Goal: Information Seeking & Learning: Check status

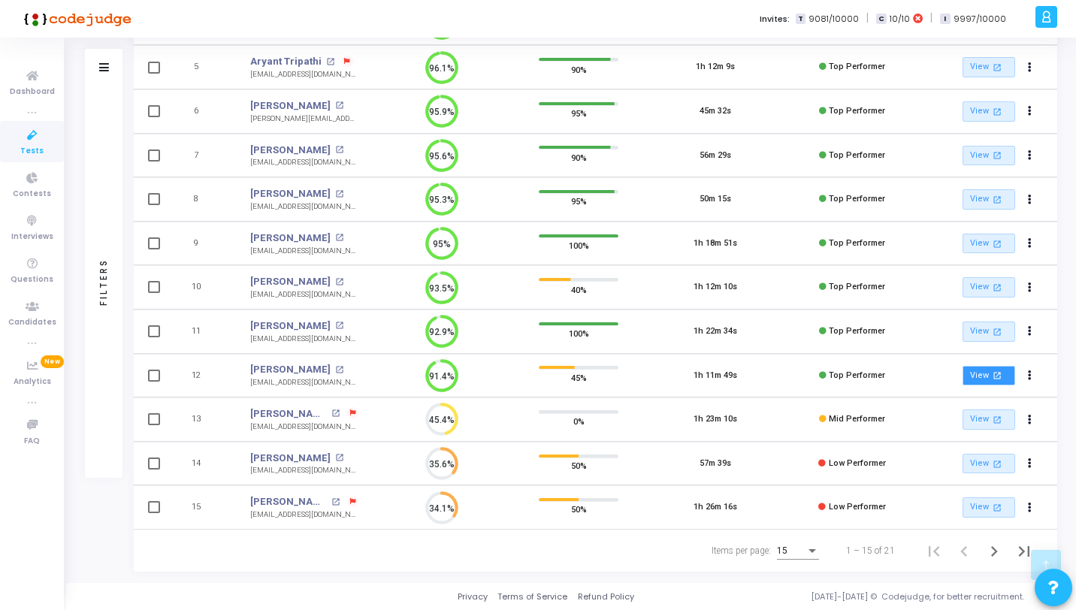
click at [987, 376] on link "View open_in_new" at bounding box center [988, 376] width 53 height 20
click at [994, 281] on mat-icon "open_in_new" at bounding box center [997, 287] width 13 height 13
click at [980, 195] on link "View open_in_new" at bounding box center [988, 199] width 53 height 20
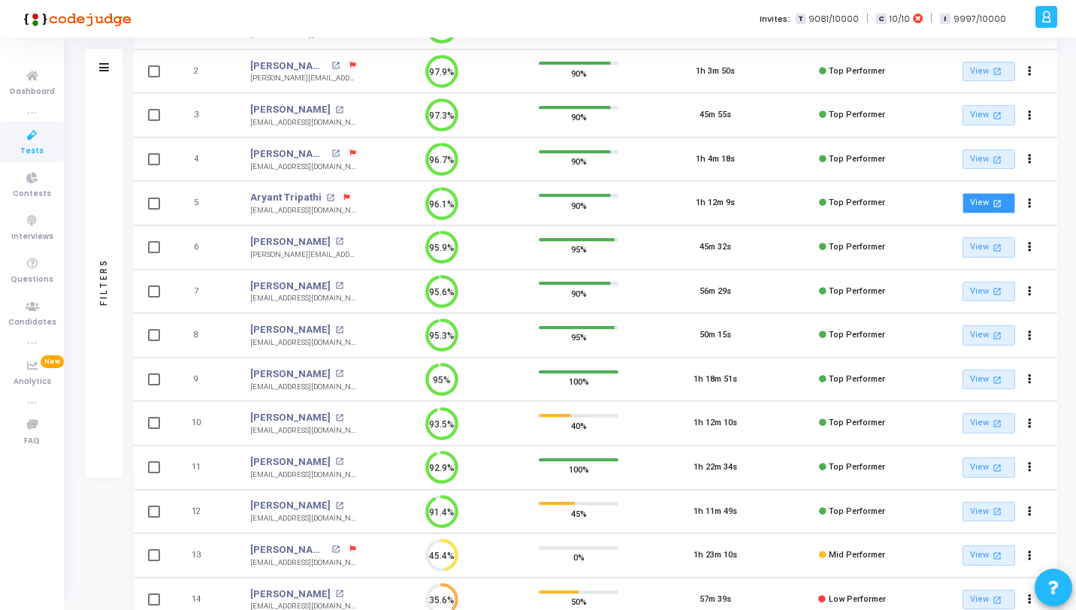
click at [979, 205] on link "View open_in_new" at bounding box center [988, 203] width 53 height 20
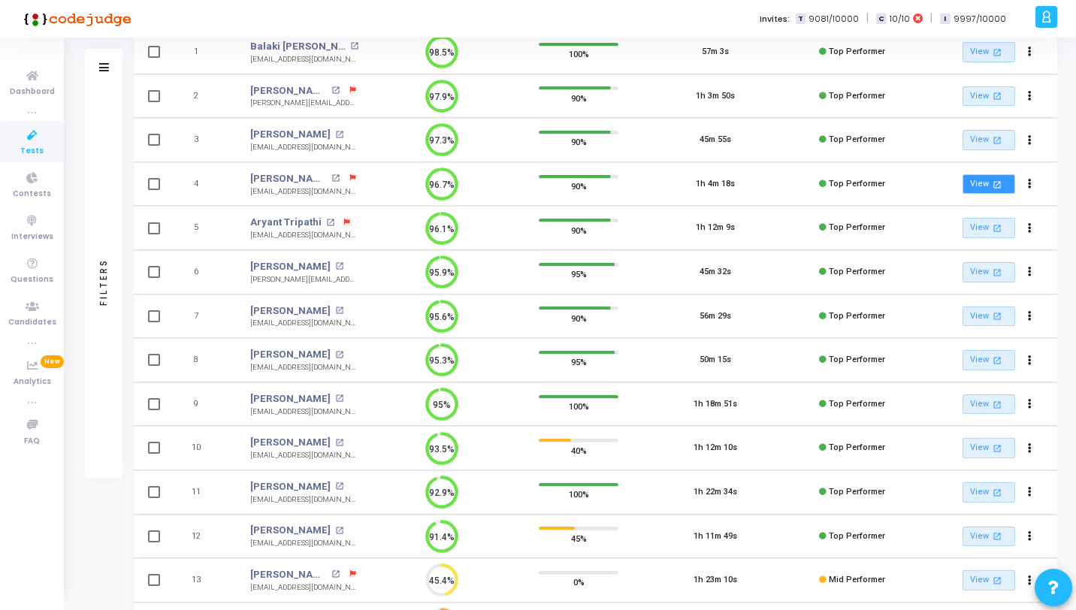
click at [967, 183] on link "View open_in_new" at bounding box center [988, 184] width 53 height 20
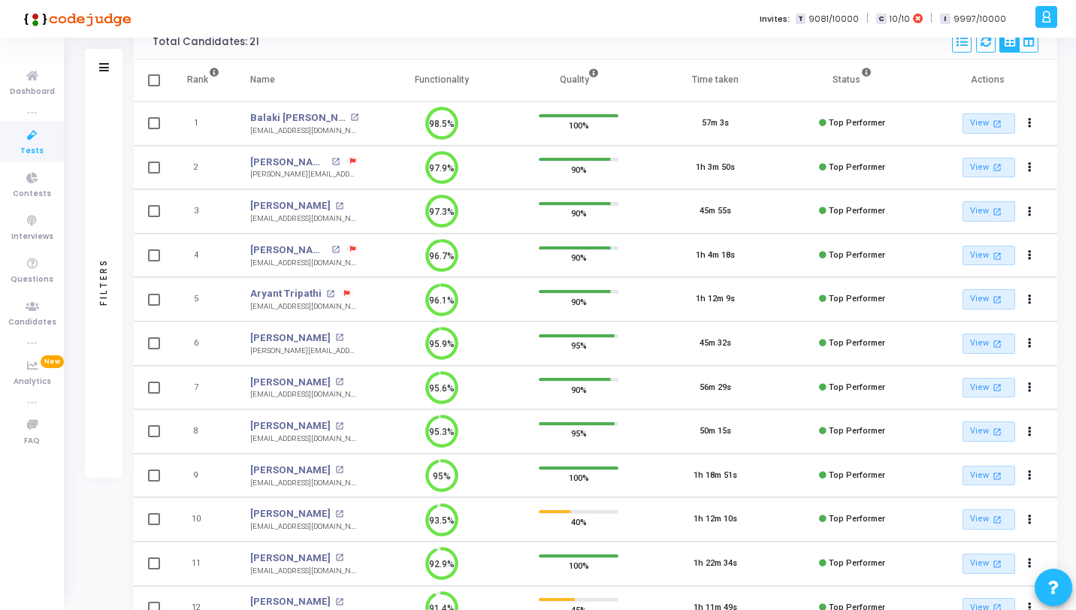
scroll to position [118, 0]
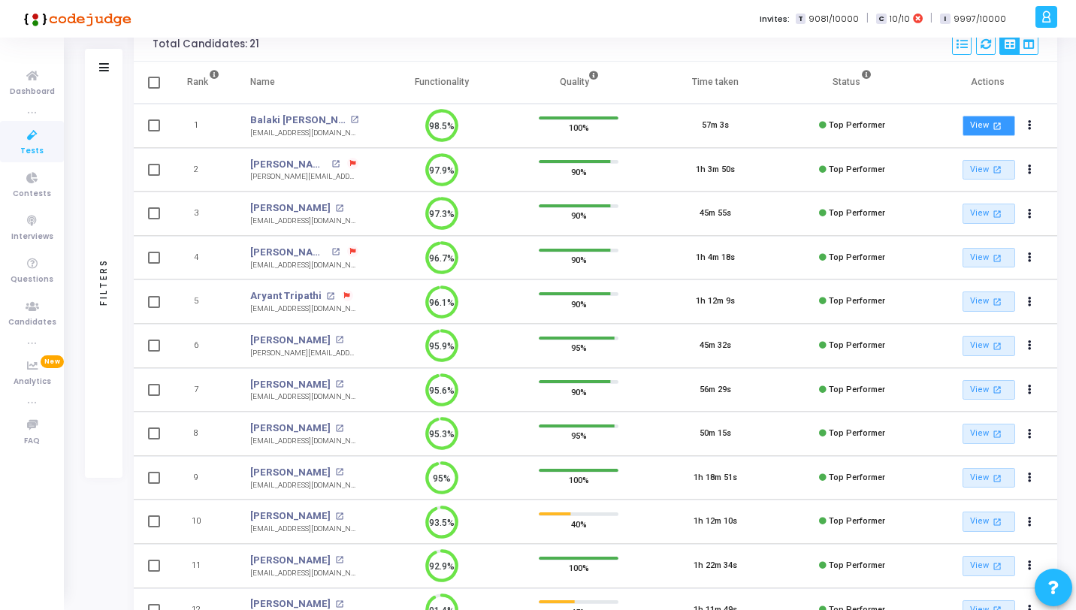
click at [972, 117] on link "View open_in_new" at bounding box center [988, 126] width 53 height 20
click at [964, 164] on link "View open_in_new" at bounding box center [988, 170] width 53 height 20
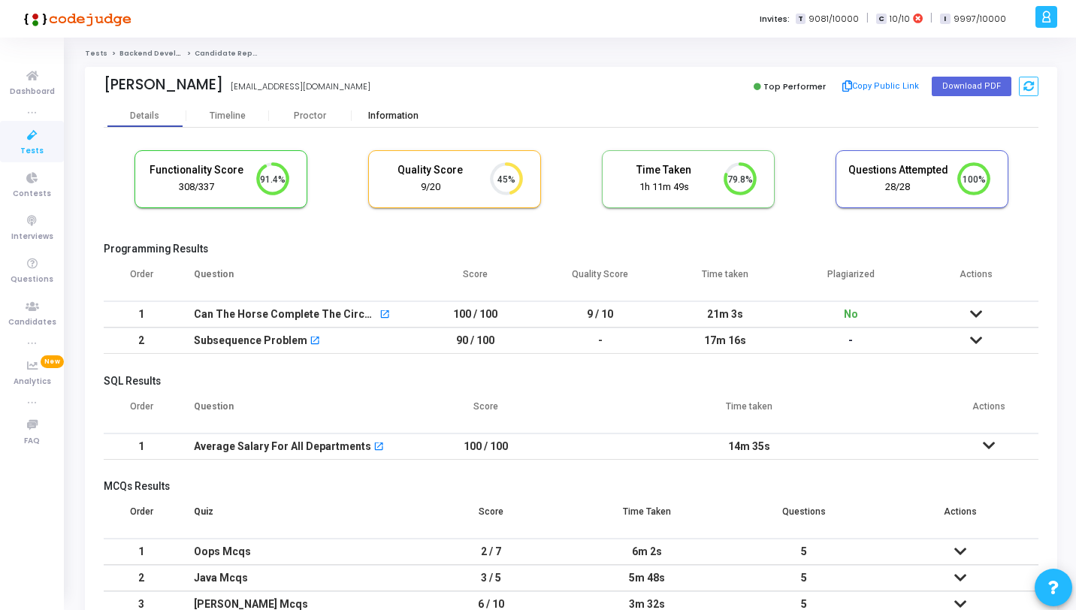
click at [391, 116] on div "Information" at bounding box center [393, 115] width 83 height 11
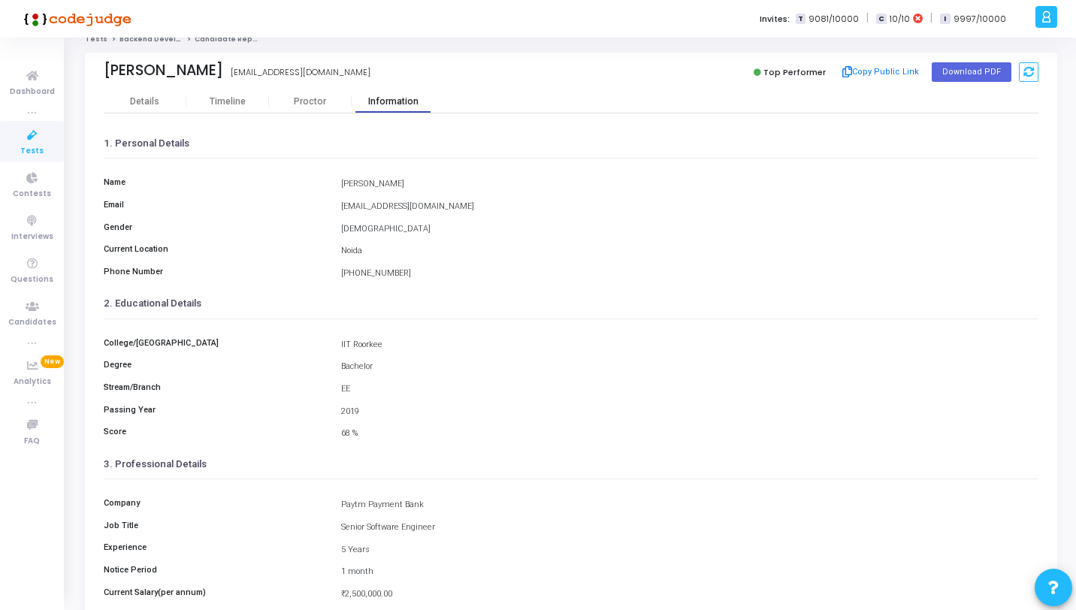
scroll to position [17, 0]
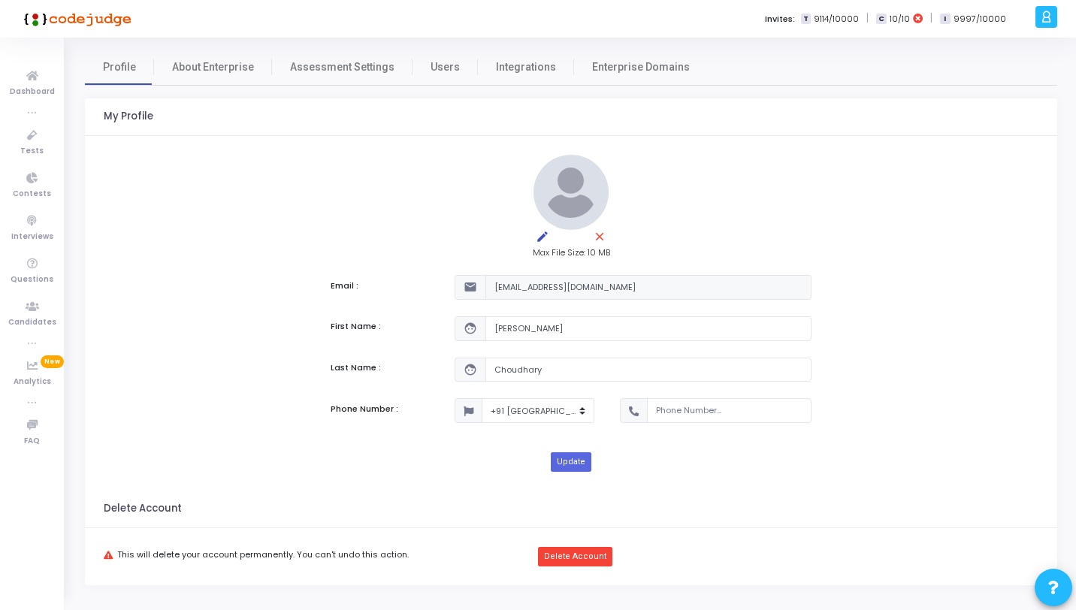
select select "91"
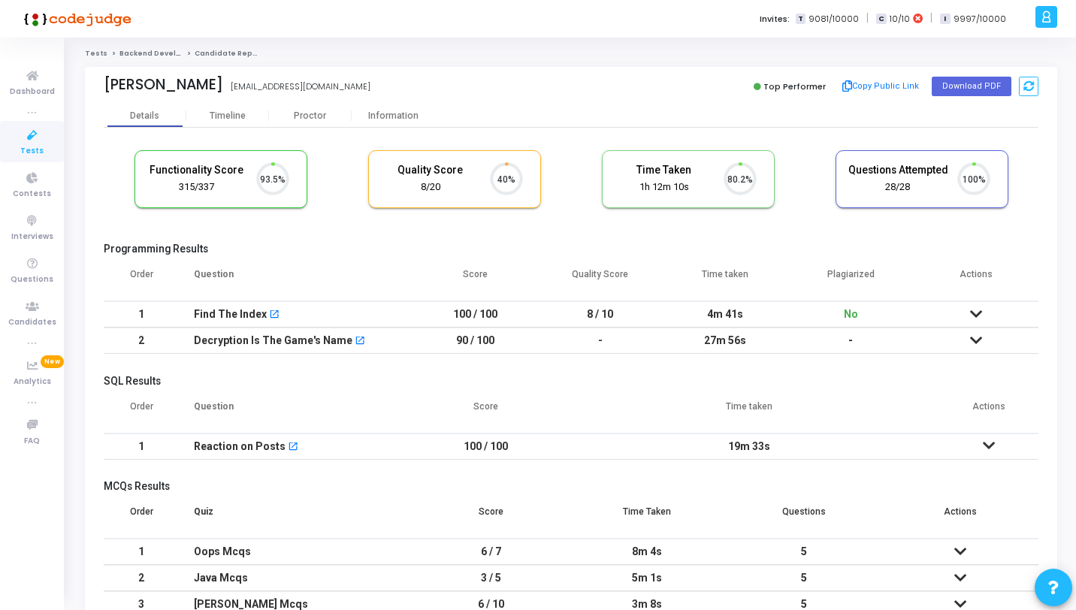
scroll to position [32, 38]
click at [389, 120] on div "Information" at bounding box center [393, 115] width 83 height 11
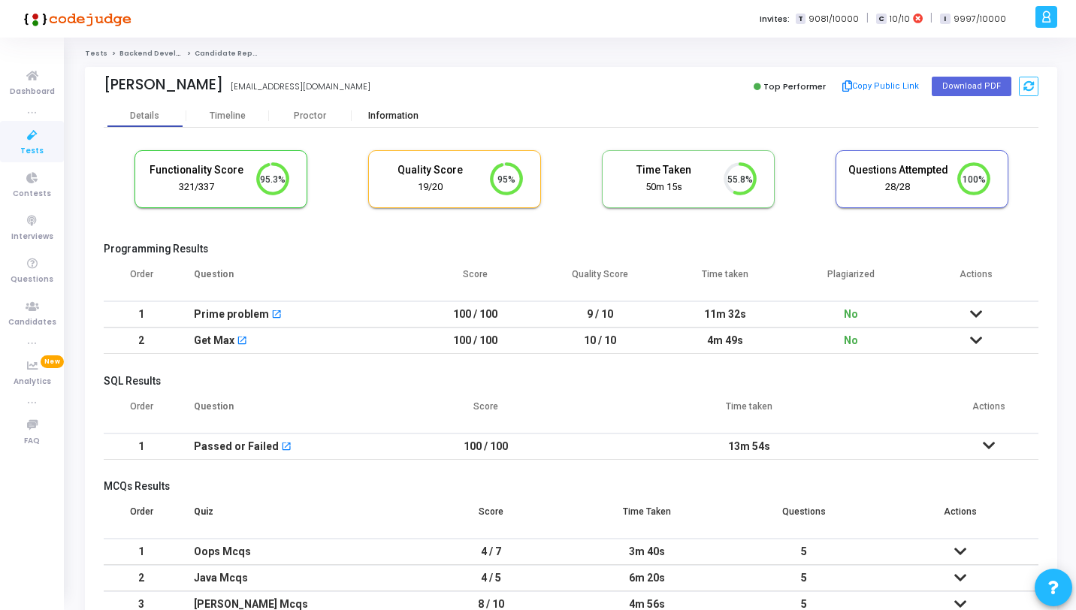
click at [390, 119] on div "Information" at bounding box center [393, 115] width 83 height 11
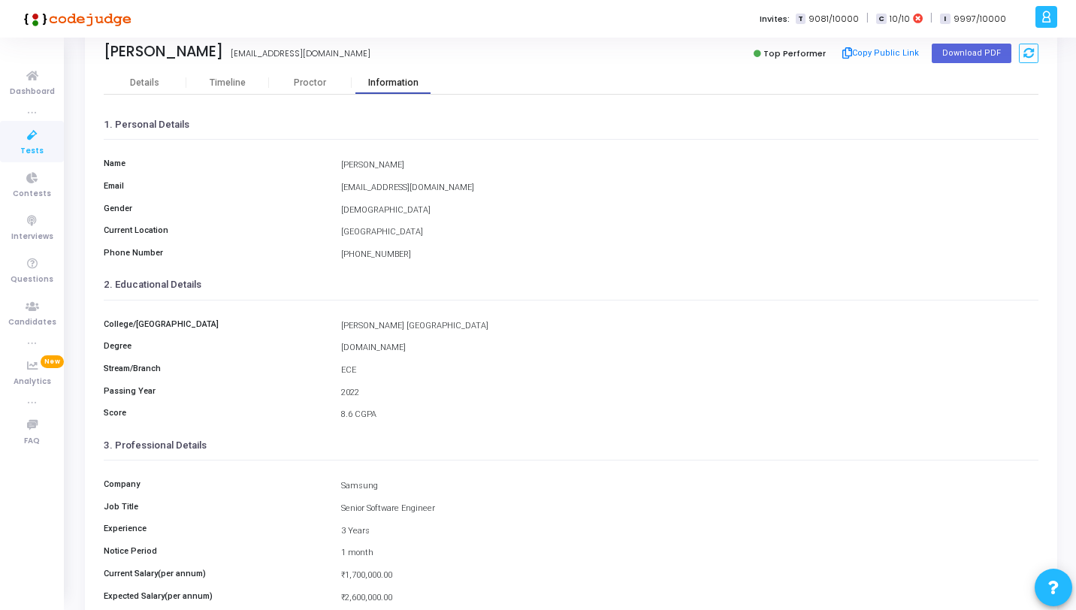
scroll to position [35, 0]
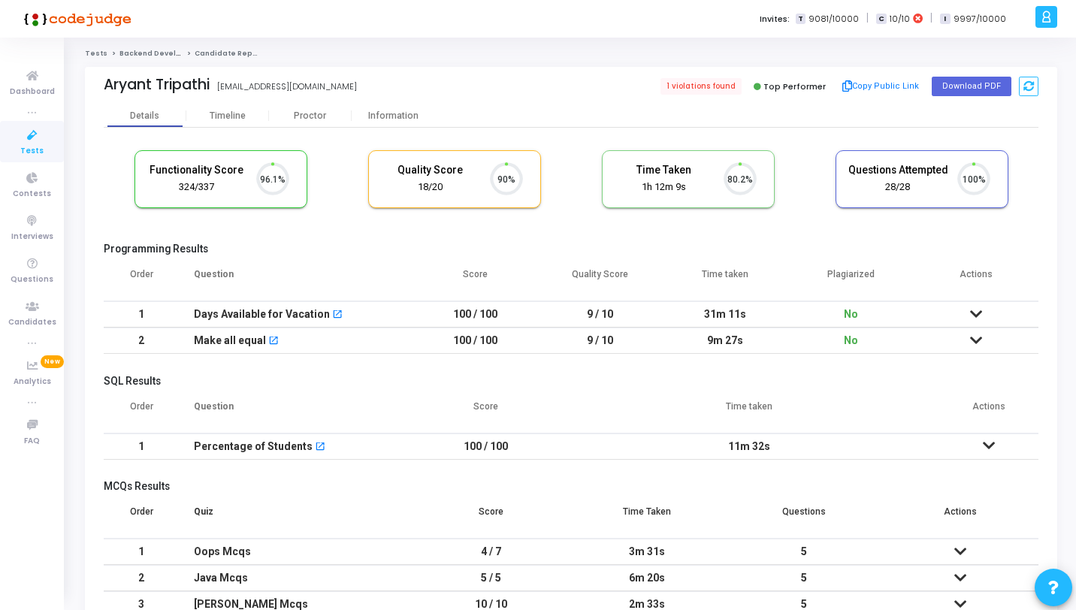
scroll to position [32, 38]
click at [399, 118] on div "Information" at bounding box center [393, 115] width 83 height 11
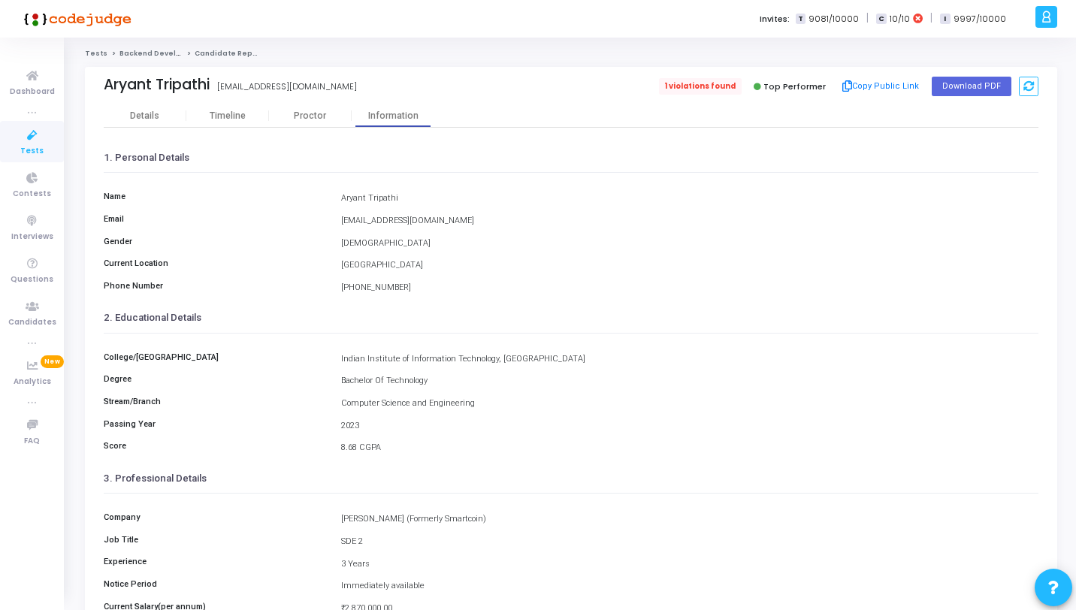
click at [690, 84] on span "1 violations found" at bounding box center [700, 86] width 83 height 17
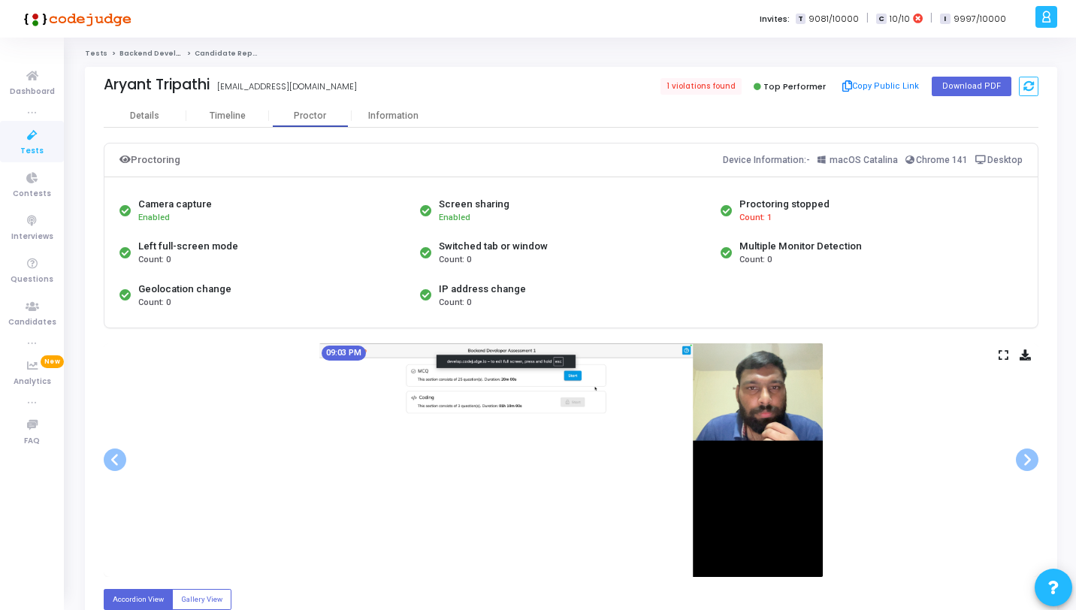
click at [409, 133] on div "Proctoring Device Information:- macOS Catalina Chrome 141 Desktop Camera captur…" at bounding box center [571, 524] width 934 height 792
click at [401, 117] on div "Information" at bounding box center [393, 115] width 83 height 11
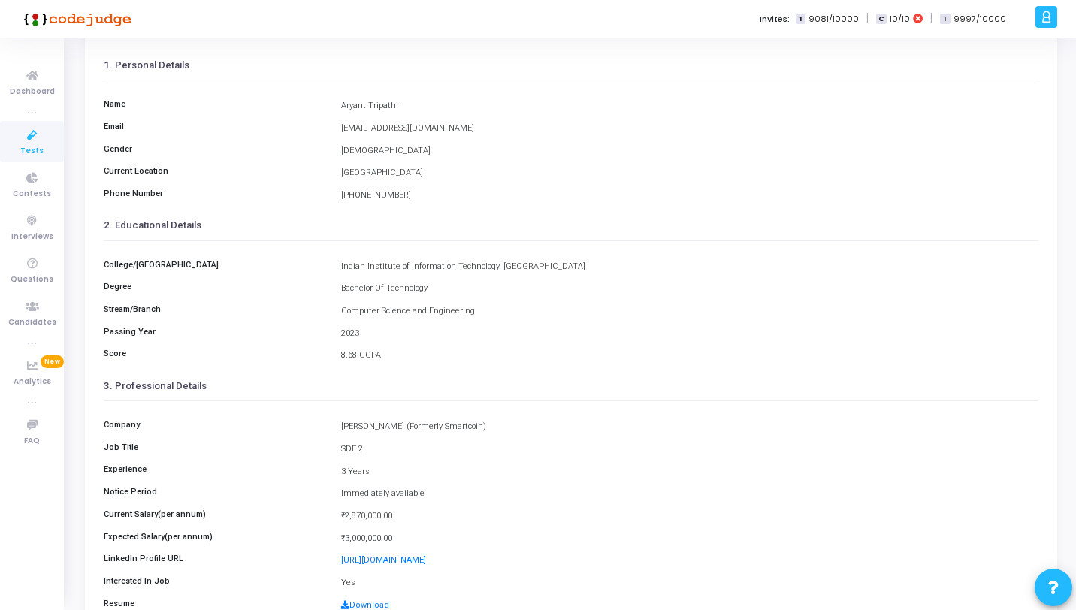
scroll to position [94, 0]
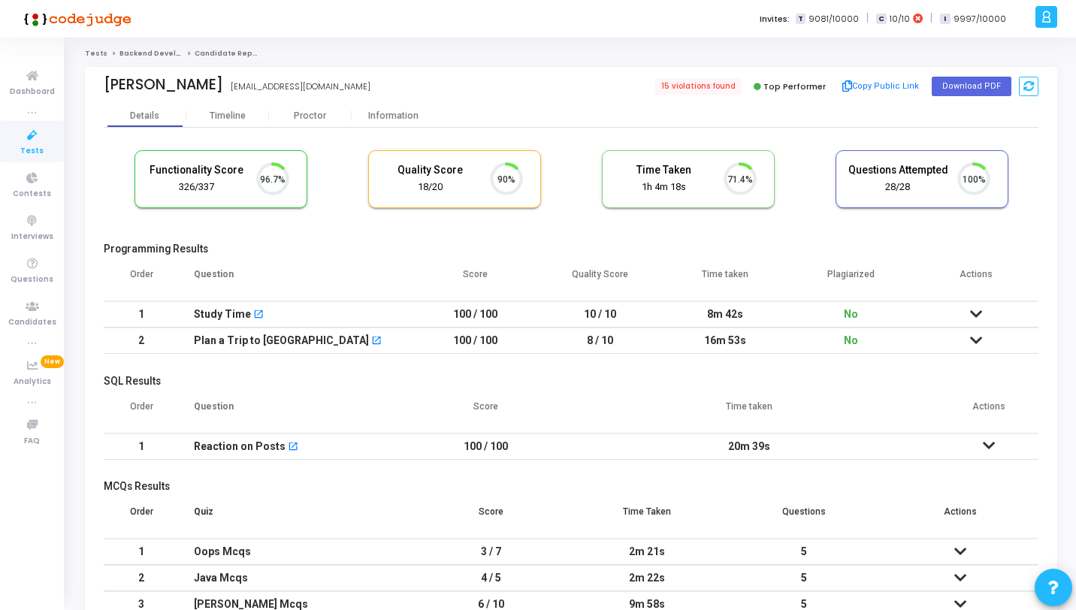
scroll to position [32, 38]
click at [705, 85] on span "15 violations found" at bounding box center [697, 86] width 88 height 17
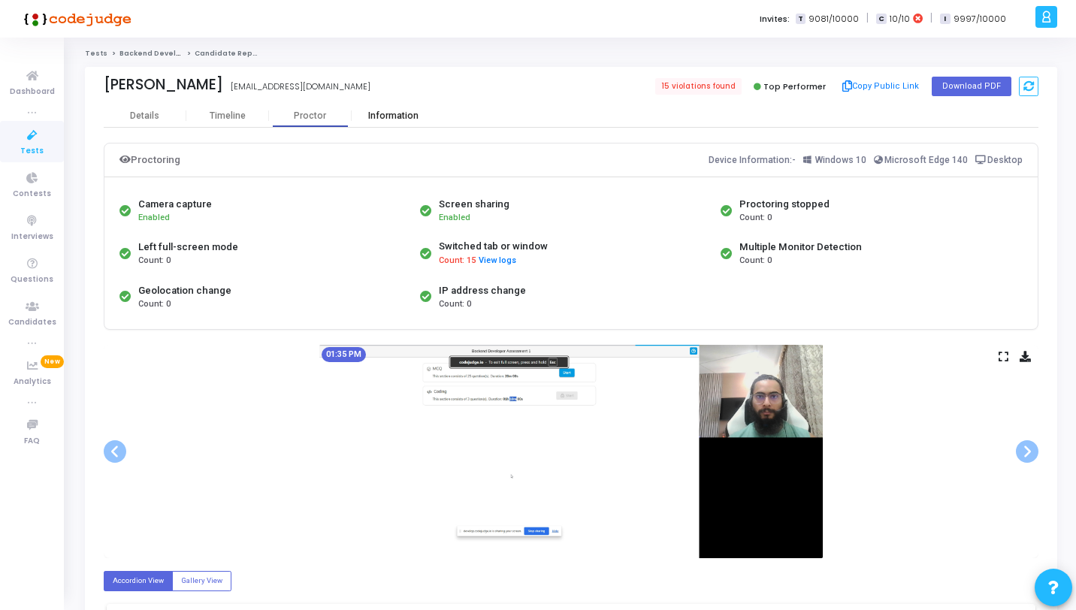
click at [397, 118] on div "Information" at bounding box center [393, 115] width 83 height 11
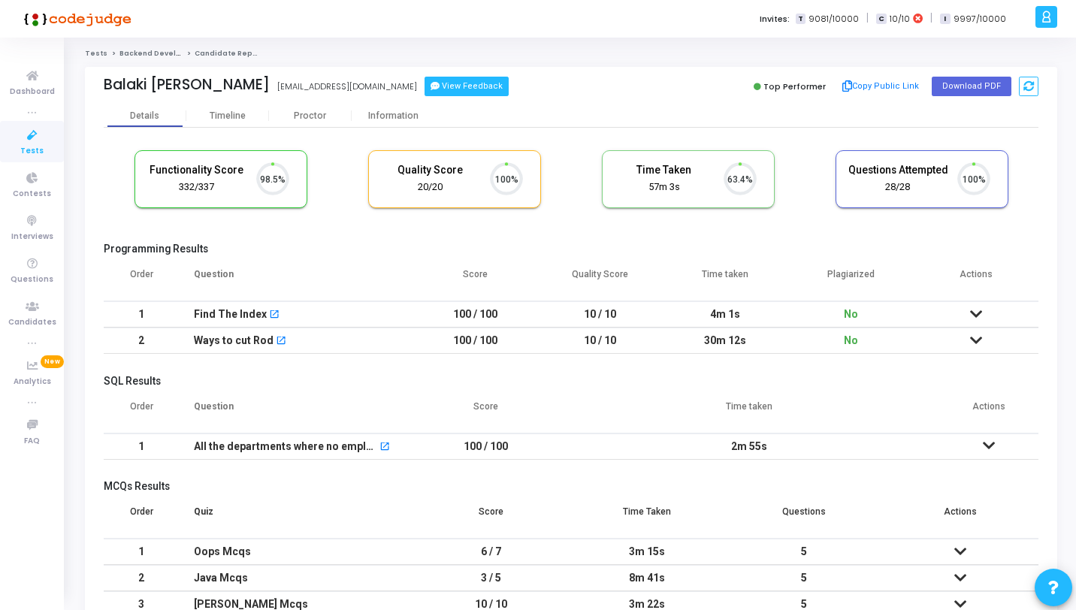
scroll to position [32, 38]
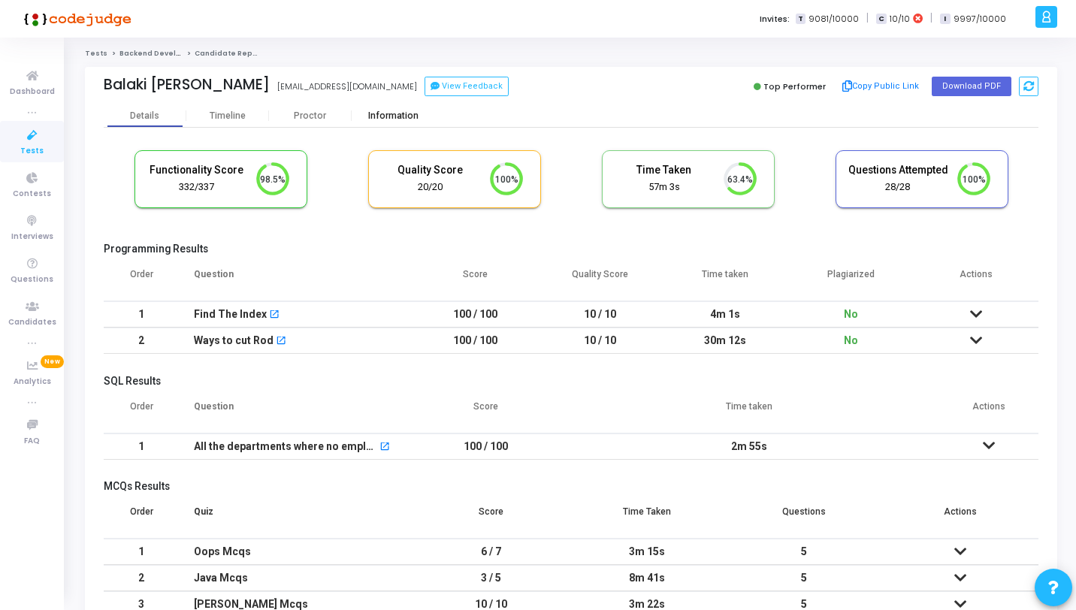
click at [382, 117] on div "Information" at bounding box center [393, 115] width 83 height 11
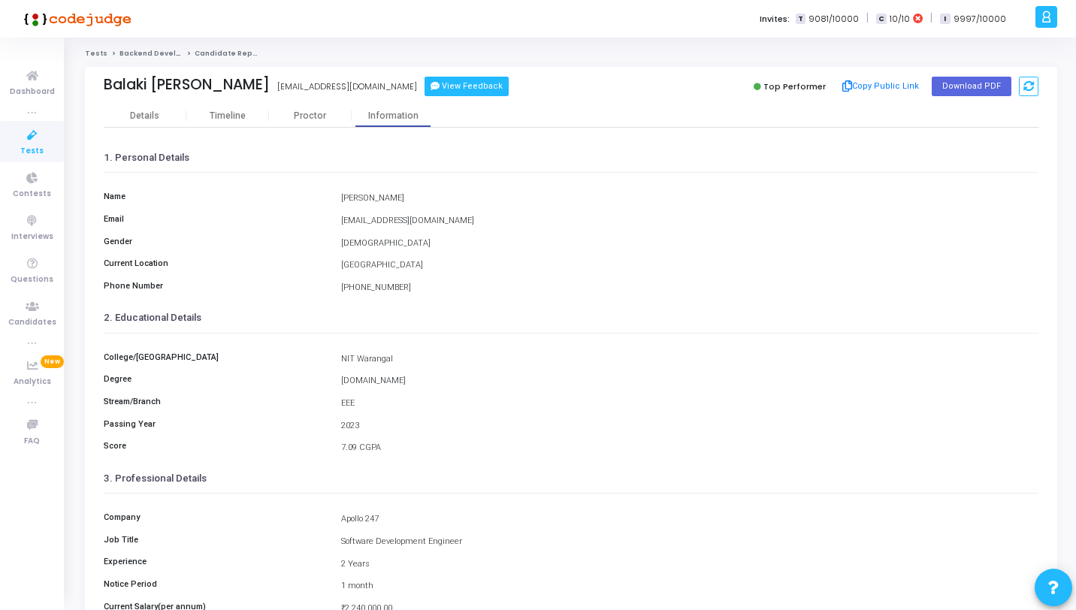
click at [427, 88] on button "View Feedback" at bounding box center [466, 87] width 84 height 20
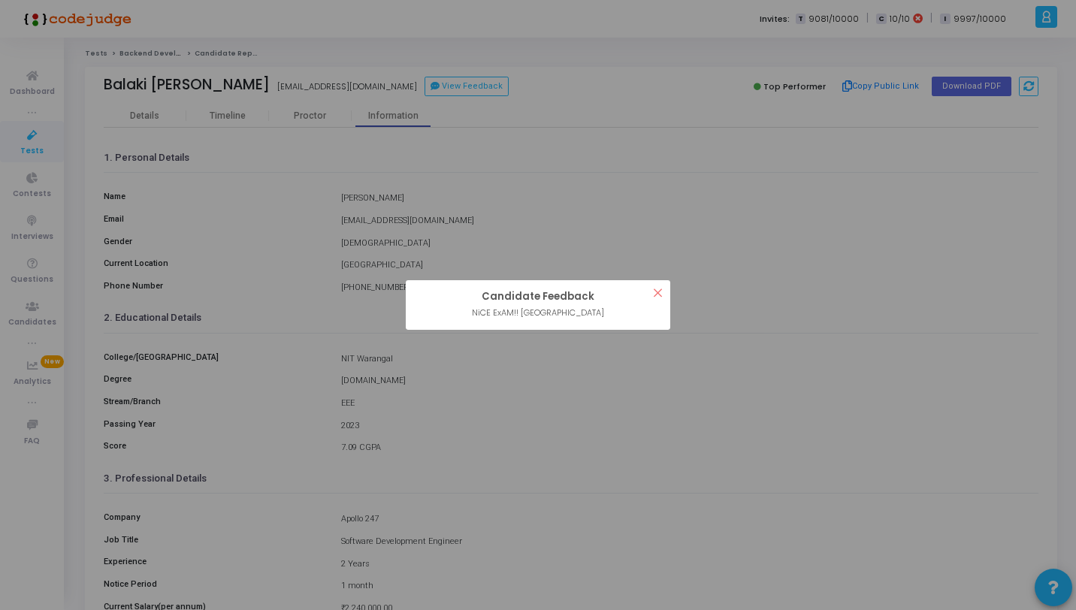
click at [378, 184] on div "? ! i Candidate Feedback × NiCE ExAM!! HAHAHA OK Cancel" at bounding box center [538, 305] width 1076 height 610
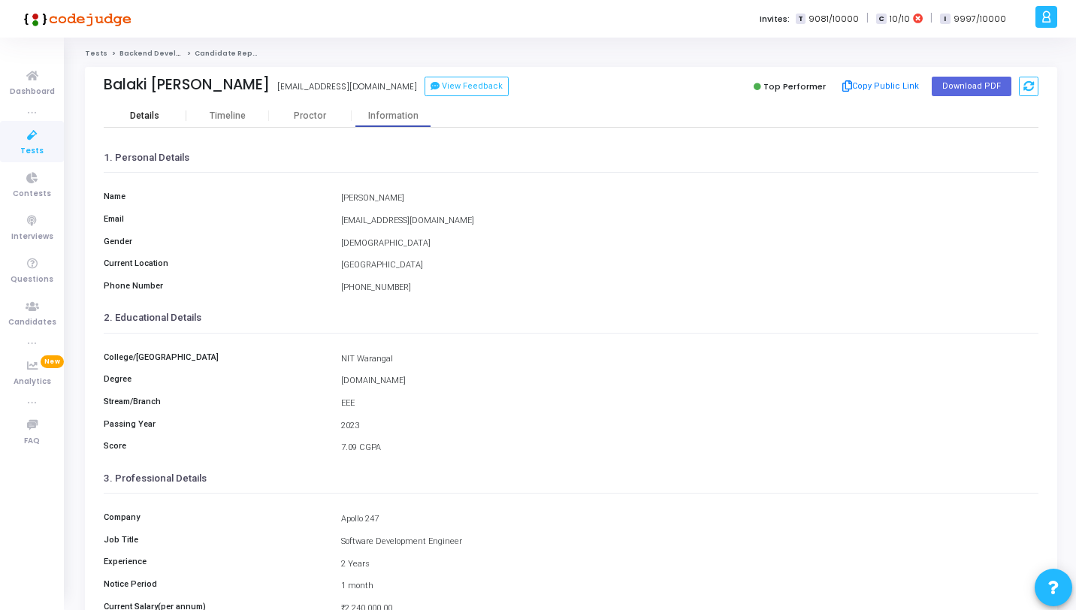
click at [147, 119] on div "Details" at bounding box center [144, 115] width 29 height 11
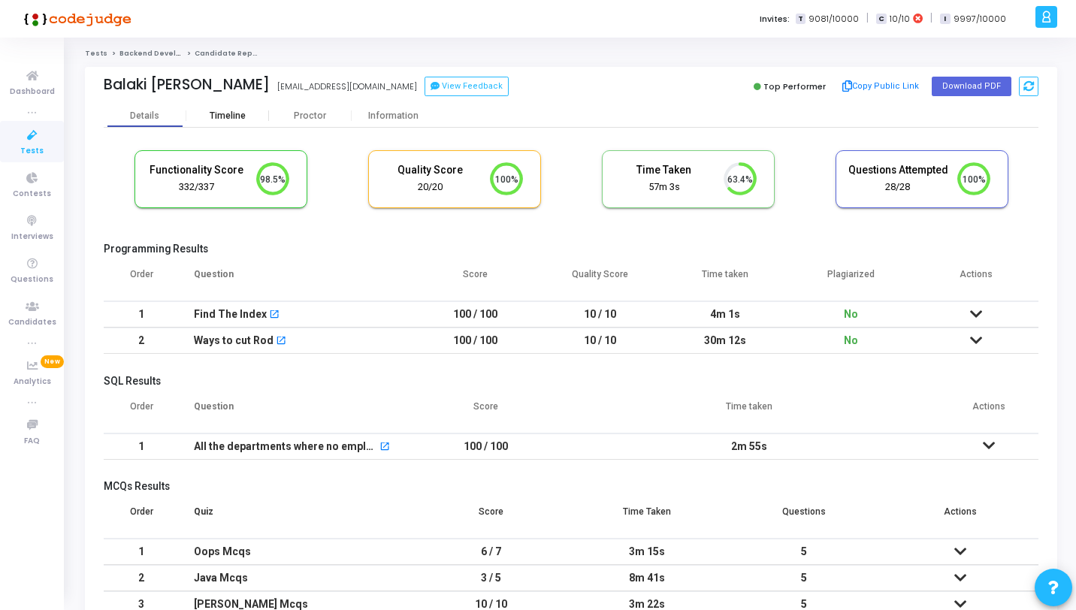
click at [231, 111] on div "Timeline" at bounding box center [228, 115] width 36 height 11
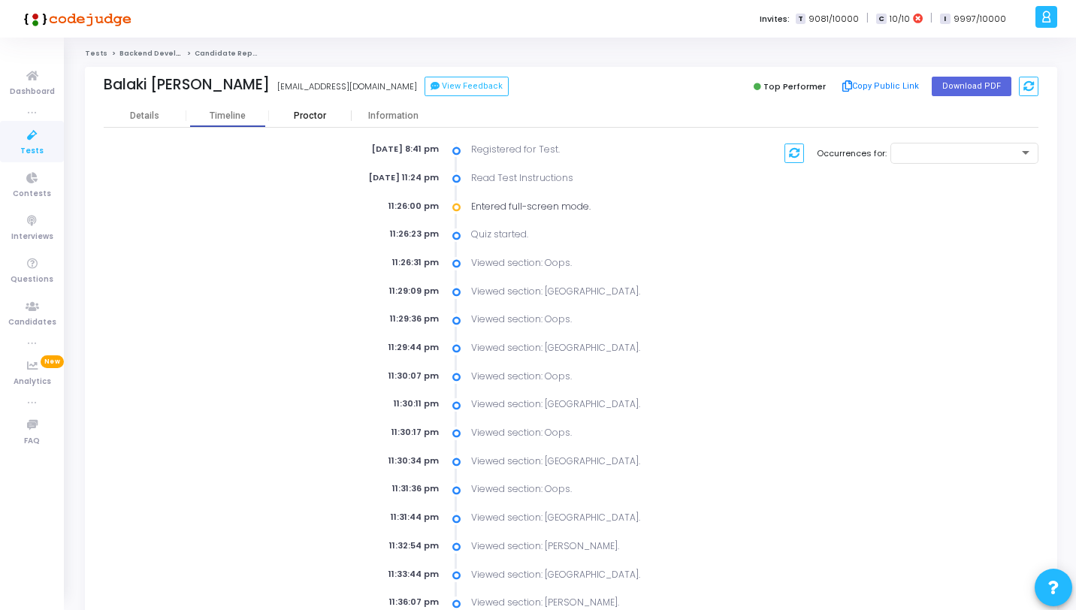
click at [318, 116] on div "Proctor" at bounding box center [310, 115] width 83 height 11
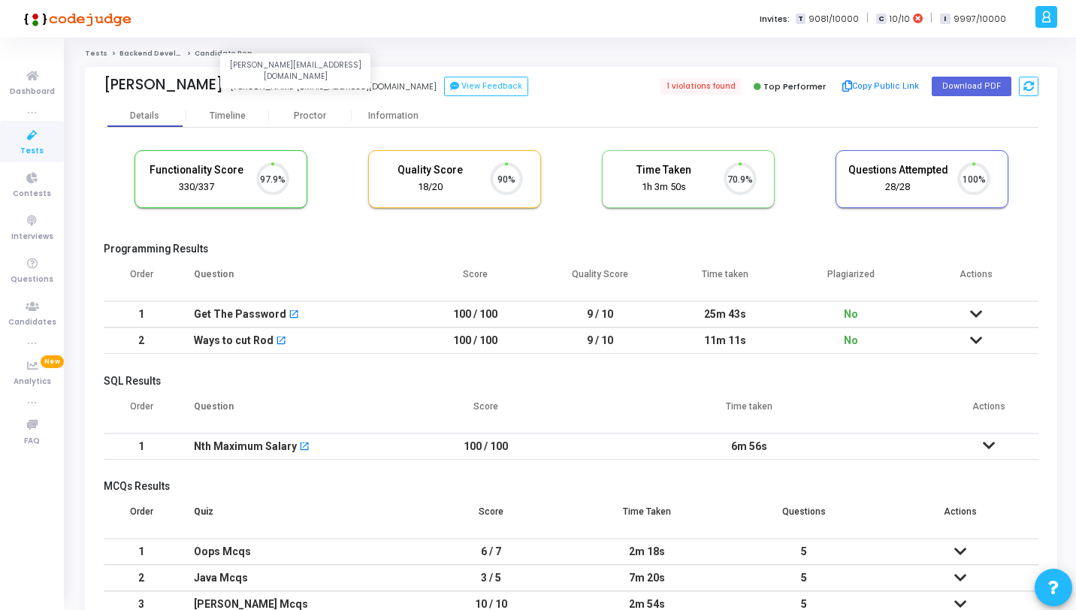
scroll to position [32, 38]
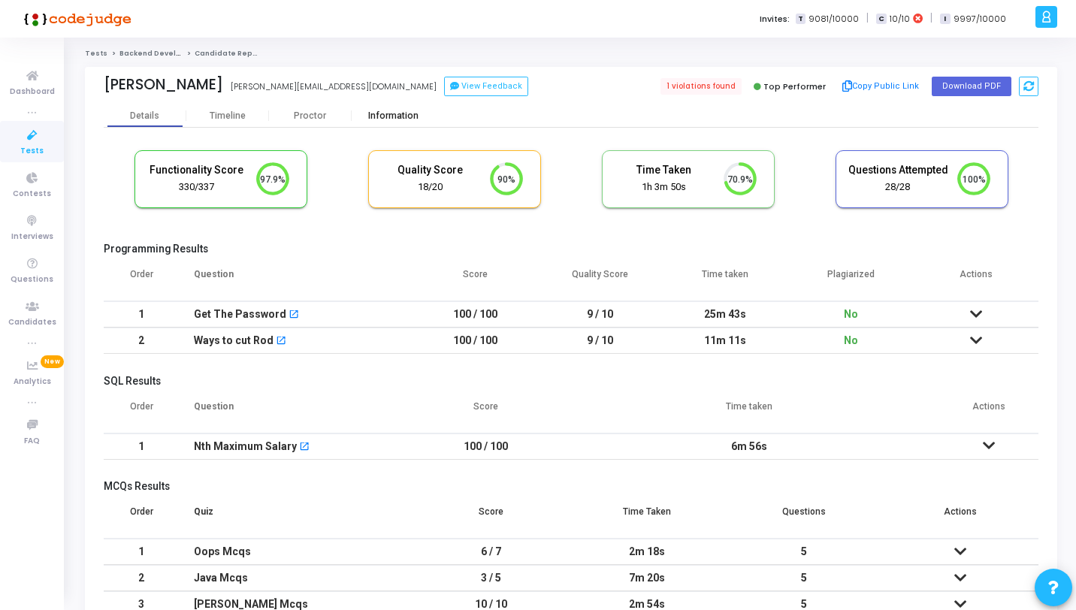
click at [397, 116] on div "Information" at bounding box center [393, 115] width 83 height 11
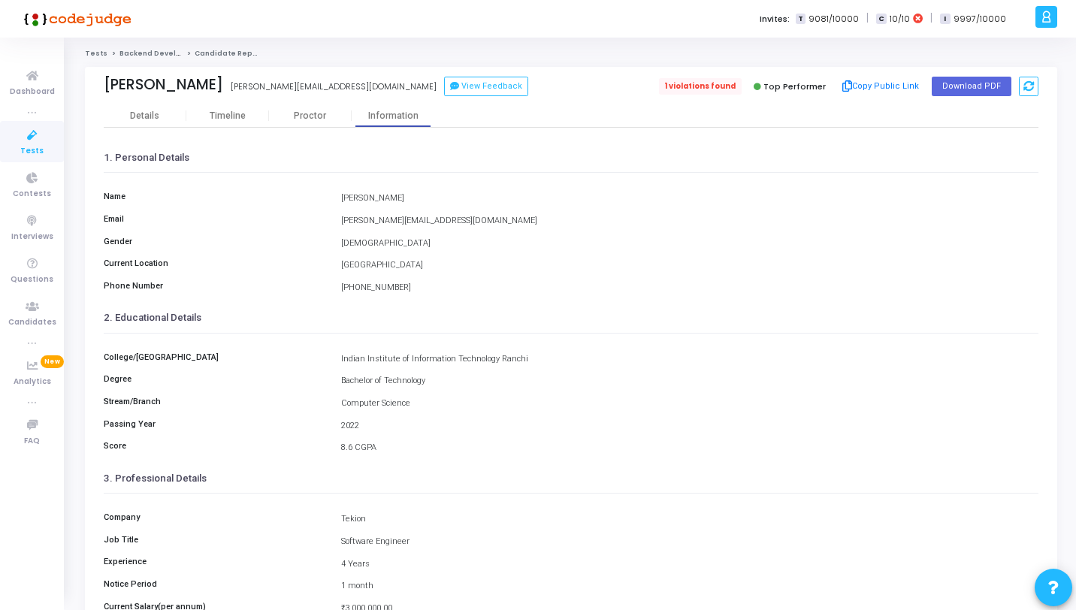
click at [717, 87] on span "1 violations found" at bounding box center [700, 86] width 83 height 17
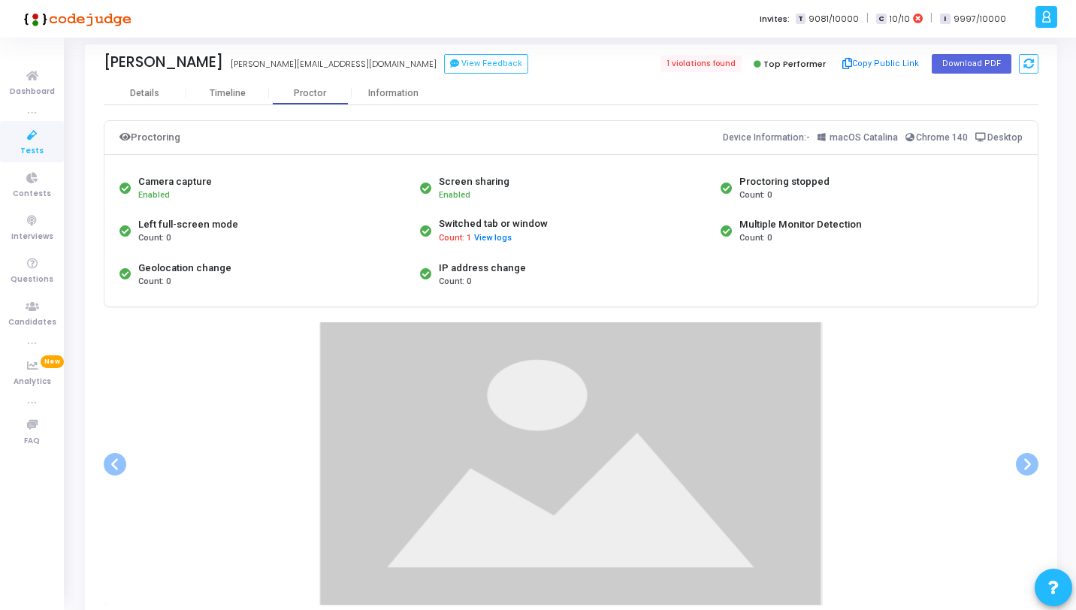
scroll to position [37, 0]
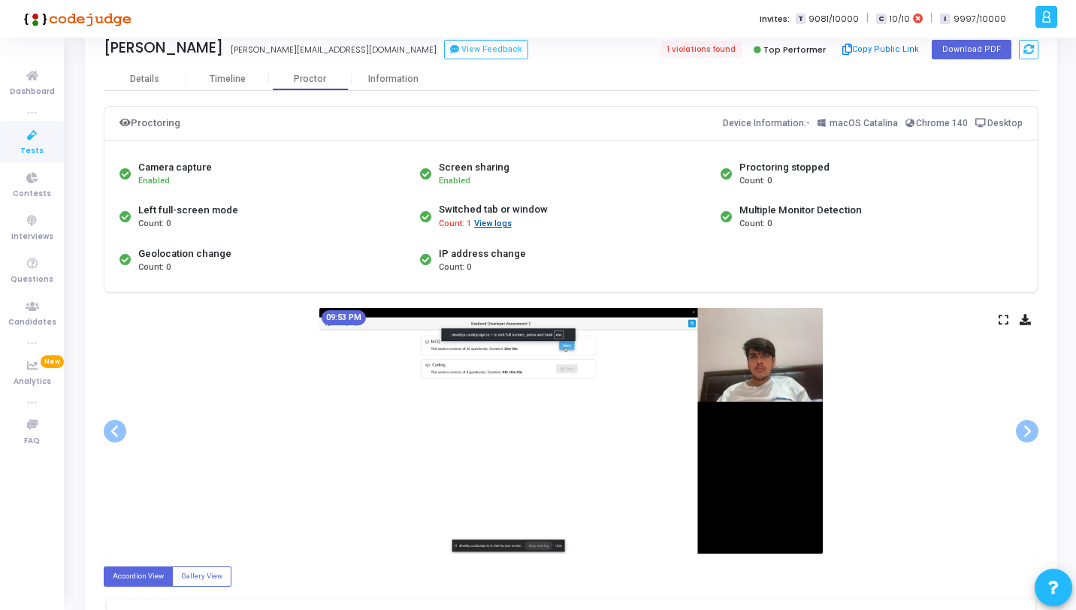
click at [505, 225] on button "View logs" at bounding box center [492, 224] width 39 height 14
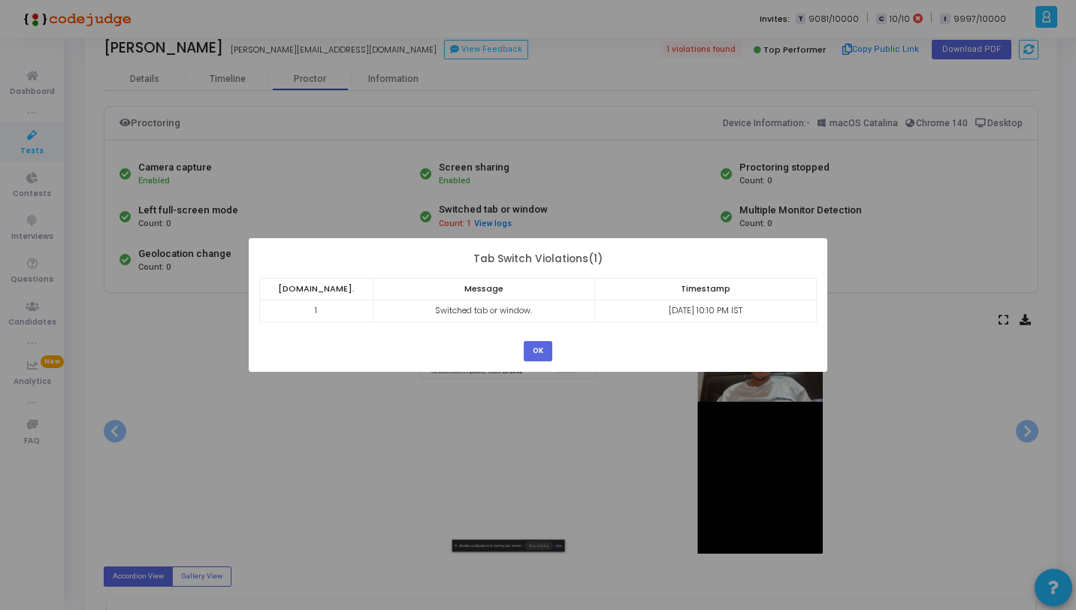
click at [589, 206] on div "? ! i × Tab Switch Violations(1) S.No. Message Timestamp 1 Switched tab or wind…" at bounding box center [538, 305] width 1076 height 610
click at [536, 349] on button "OK" at bounding box center [537, 351] width 29 height 20
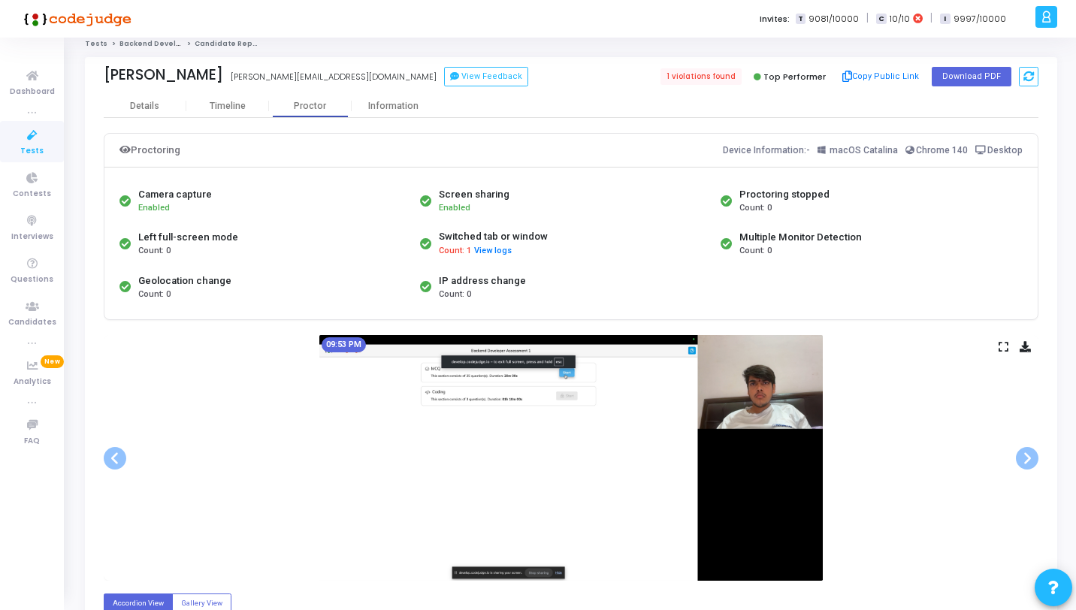
scroll to position [0, 0]
